Goal: Task Accomplishment & Management: Use online tool/utility

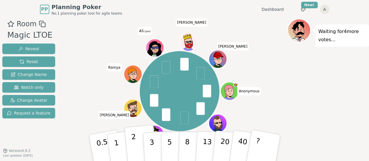
click at [136, 144] on button "2" at bounding box center [140, 148] width 33 height 46
click at [321, 87] on div "Waiting for 2 more votes..." at bounding box center [328, 99] width 82 height 160
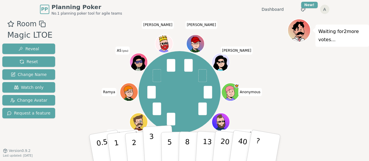
click at [151, 146] on p "3" at bounding box center [152, 148] width 6 height 32
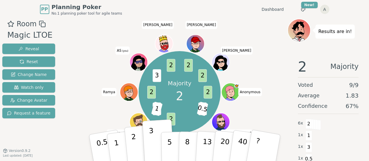
click at [135, 152] on p "2" at bounding box center [135, 148] width 8 height 32
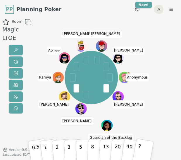
scroll to position [19, 0]
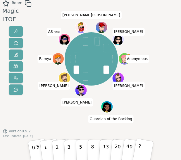
drag, startPoint x: 69, startPoint y: 148, endPoint x: 135, endPoint y: 99, distance: 82.4
click at [135, 99] on div "Room Magic LTOE Anonymous [PERSON_NAME] Guardian of the Backlog [PERSON_NAME] […" at bounding box center [90, 80] width 181 height 160
click at [68, 153] on p "3" at bounding box center [69, 149] width 4 height 20
click at [69, 151] on p "3" at bounding box center [69, 149] width 4 height 20
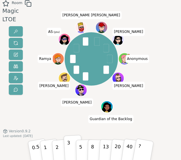
click at [74, 153] on button "3" at bounding box center [72, 148] width 19 height 27
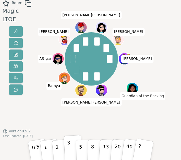
click at [73, 147] on button "3" at bounding box center [72, 148] width 19 height 27
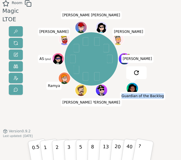
drag, startPoint x: 48, startPoint y: 102, endPoint x: 151, endPoint y: 32, distance: 124.5
click at [151, 32] on div "Room Magic LTOE [PERSON_NAME] Guardian of the Backlog [PERSON_NAME] [PERSON_NAM…" at bounding box center [90, 80] width 181 height 160
click at [57, 150] on p "2" at bounding box center [57, 149] width 5 height 20
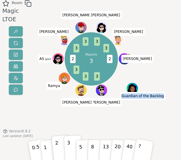
click at [70, 151] on button "3" at bounding box center [72, 148] width 19 height 27
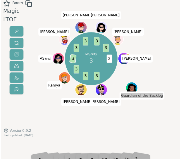
scroll to position [18, 0]
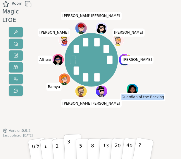
click at [69, 149] on p "3" at bounding box center [69, 147] width 4 height 20
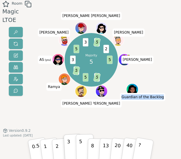
click at [83, 151] on button "5" at bounding box center [85, 147] width 18 height 27
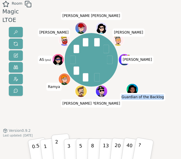
click at [55, 149] on button "2" at bounding box center [61, 147] width 20 height 28
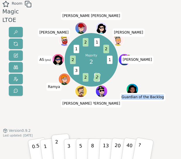
drag, startPoint x: 60, startPoint y: 142, endPoint x: 32, endPoint y: 161, distance: 33.6
click at [32, 160] on html "PP Planning Poker No.1 planning poker tool for agile teams Dashboard Toggle the…" at bounding box center [90, 71] width 181 height 179
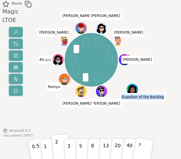
click at [61, 149] on button "2" at bounding box center [61, 147] width 20 height 28
click at [69, 148] on p "3" at bounding box center [69, 147] width 4 height 20
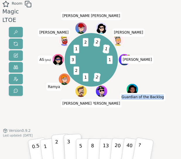
click at [58, 147] on button "2" at bounding box center [61, 147] width 20 height 28
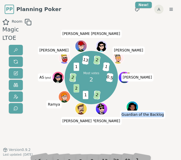
scroll to position [19, 0]
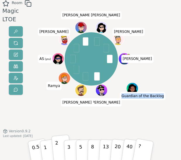
click at [58, 149] on button "2" at bounding box center [61, 149] width 20 height 28
click at [59, 151] on button "2" at bounding box center [61, 149] width 20 height 28
